Goal: Navigation & Orientation: Find specific page/section

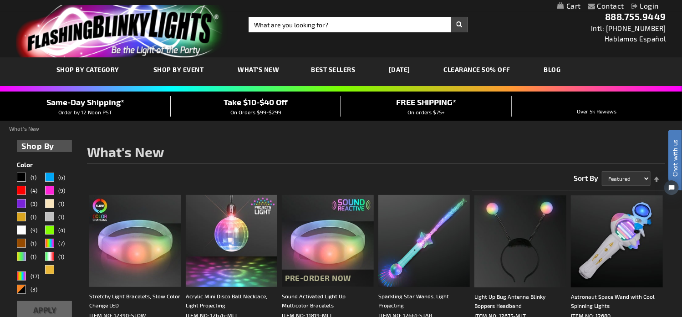
click at [402, 70] on link "[DATE]" at bounding box center [399, 69] width 35 height 30
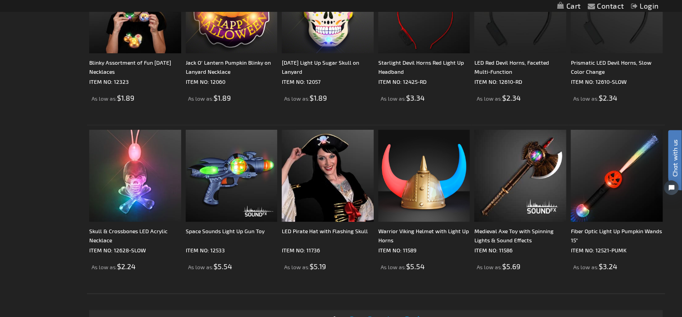
scroll to position [1896, 0]
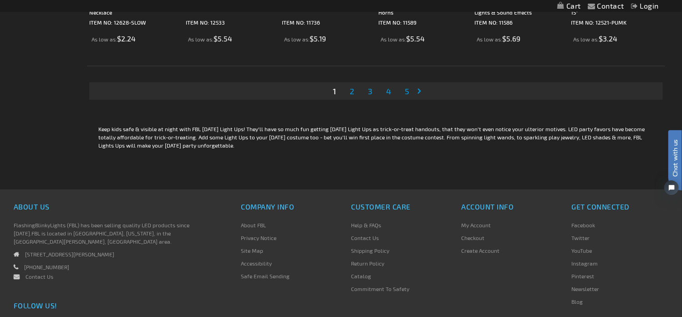
click at [408, 91] on span "5" at bounding box center [407, 91] width 5 height 10
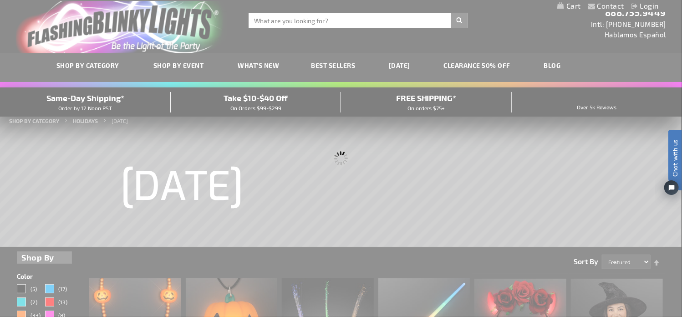
scroll to position [0, 0]
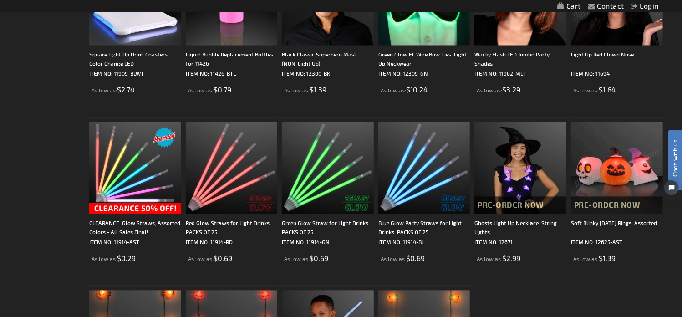
scroll to position [986, 0]
